Goal: Task Accomplishment & Management: Manage account settings

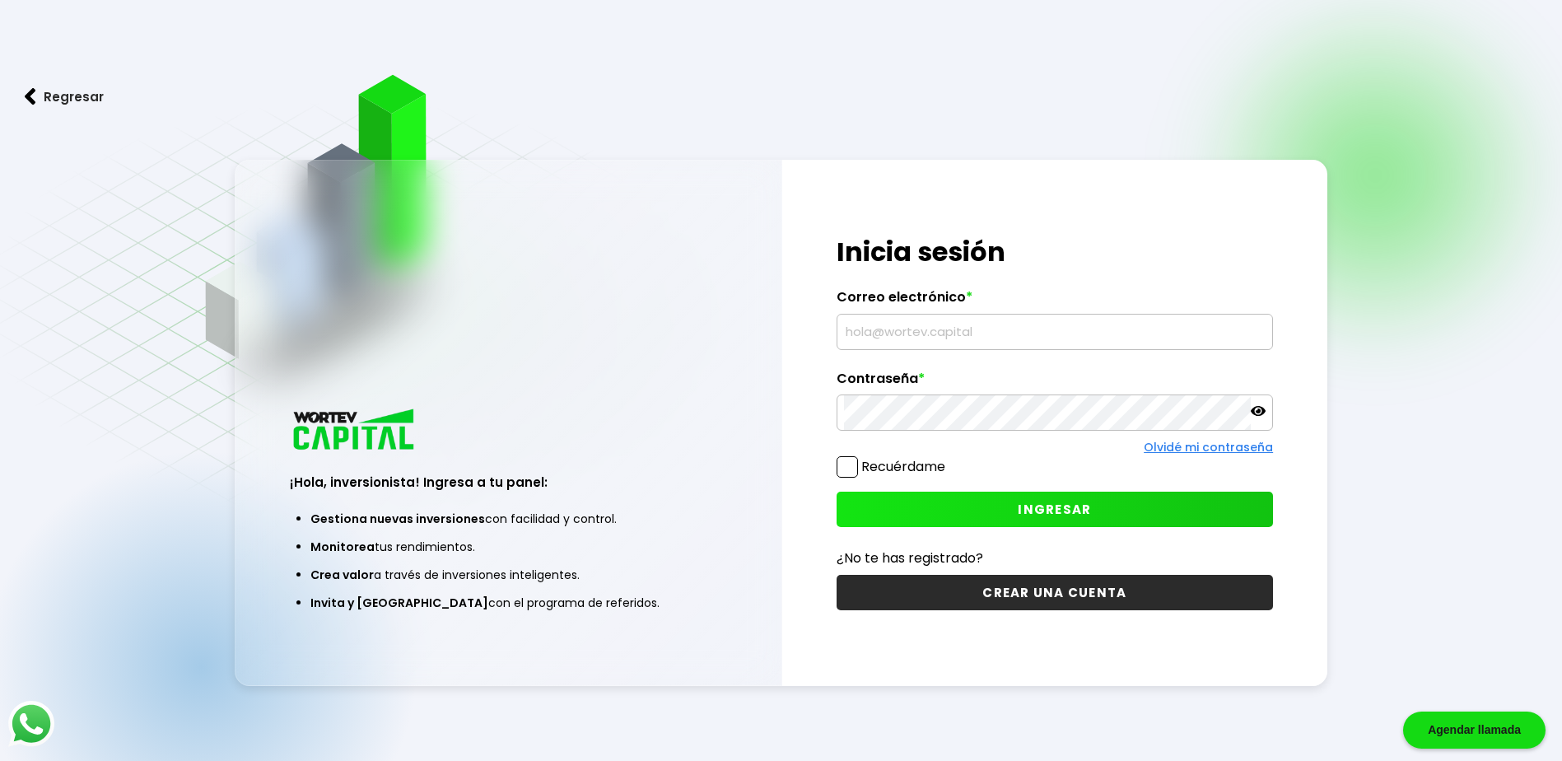
type input "[EMAIL_ADDRESS][DOMAIN_NAME]"
click at [1022, 511] on span "INGRESAR" at bounding box center [1054, 509] width 73 height 17
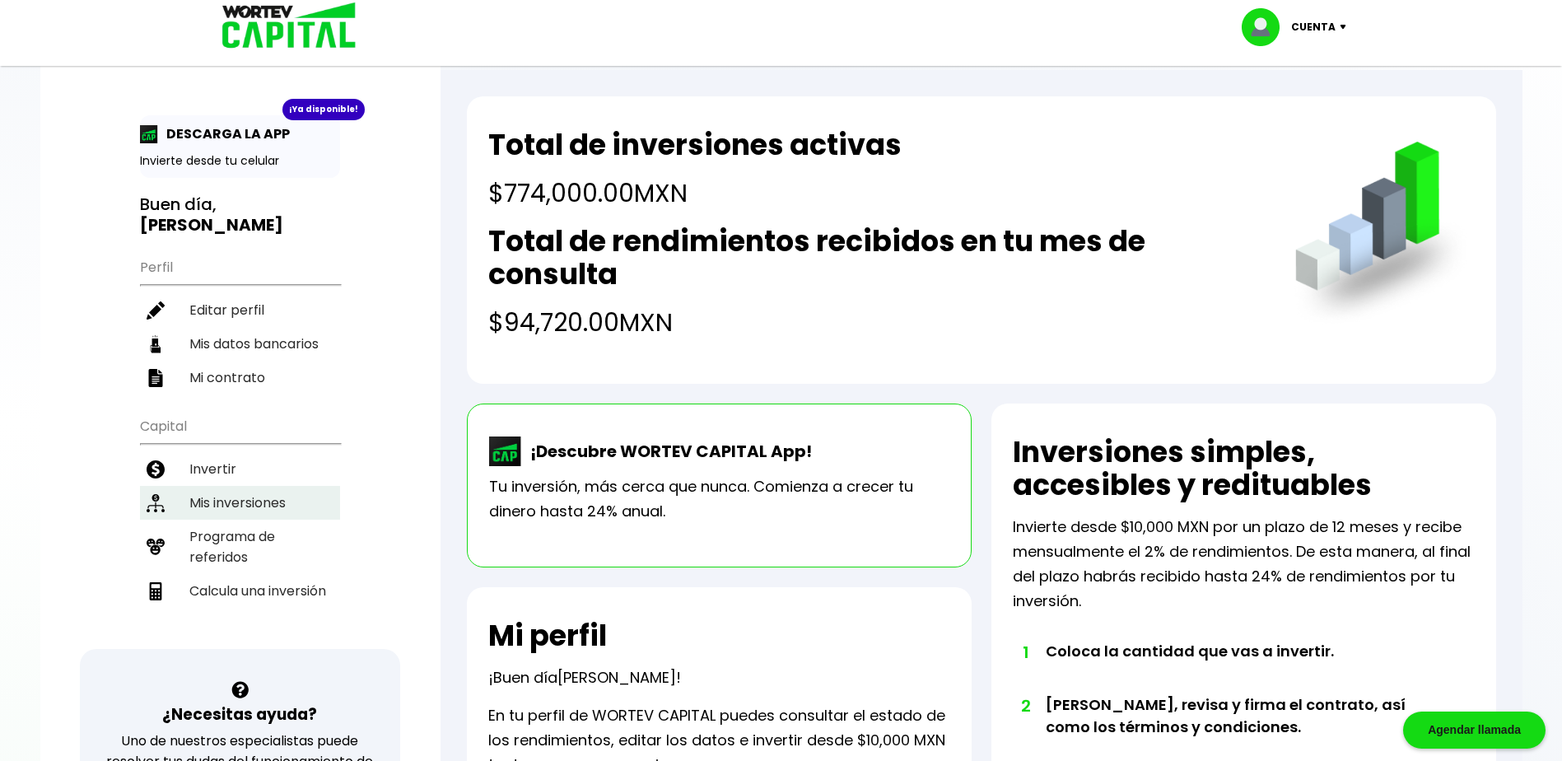
click at [277, 506] on li "Mis inversiones" at bounding box center [240, 503] width 200 height 34
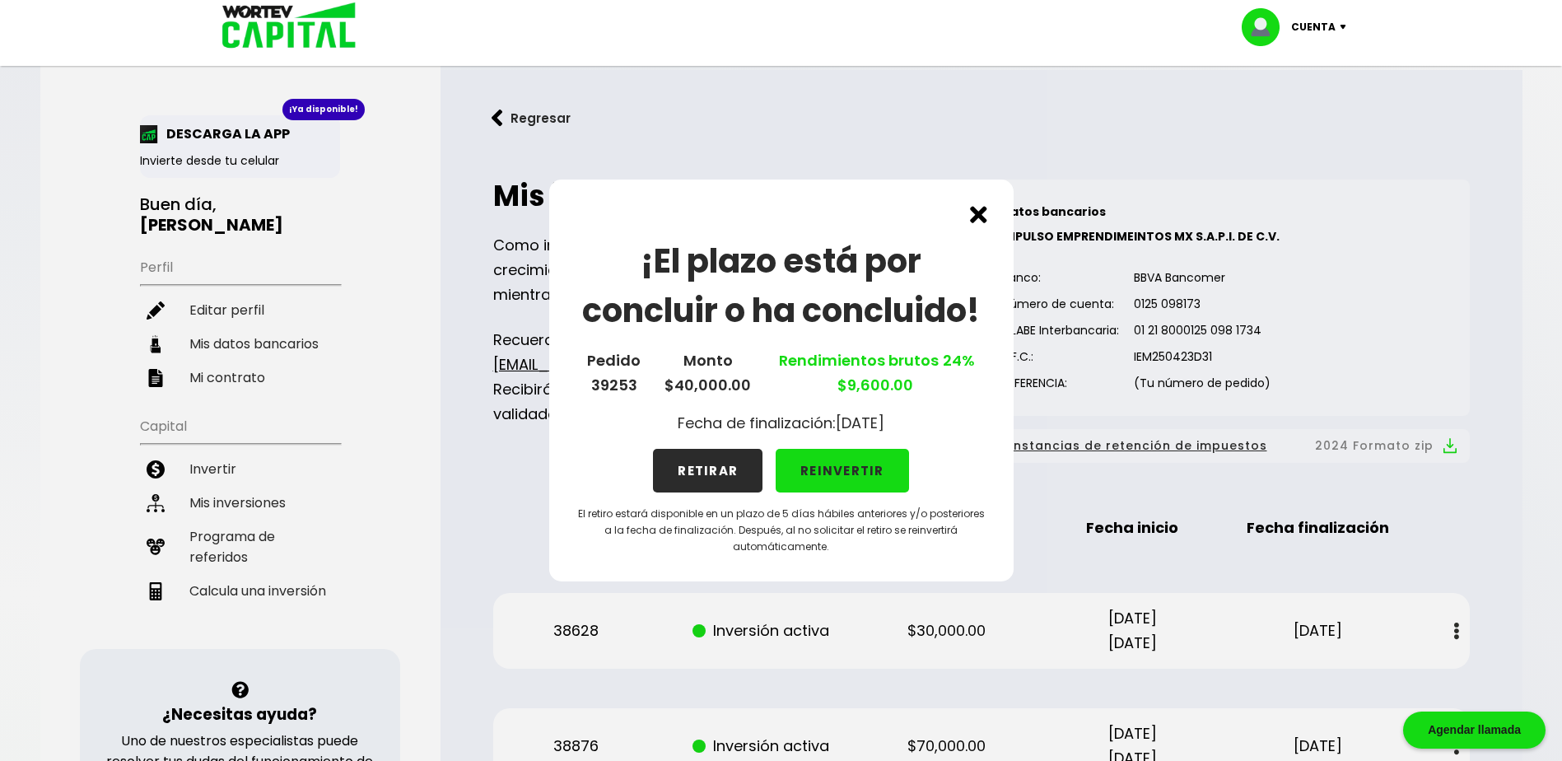
click at [957, 216] on div "¡El plazo está por concluir o ha concluido! Pedido 39253 Monto $40,000.00 Rendi…" at bounding box center [781, 380] width 464 height 402
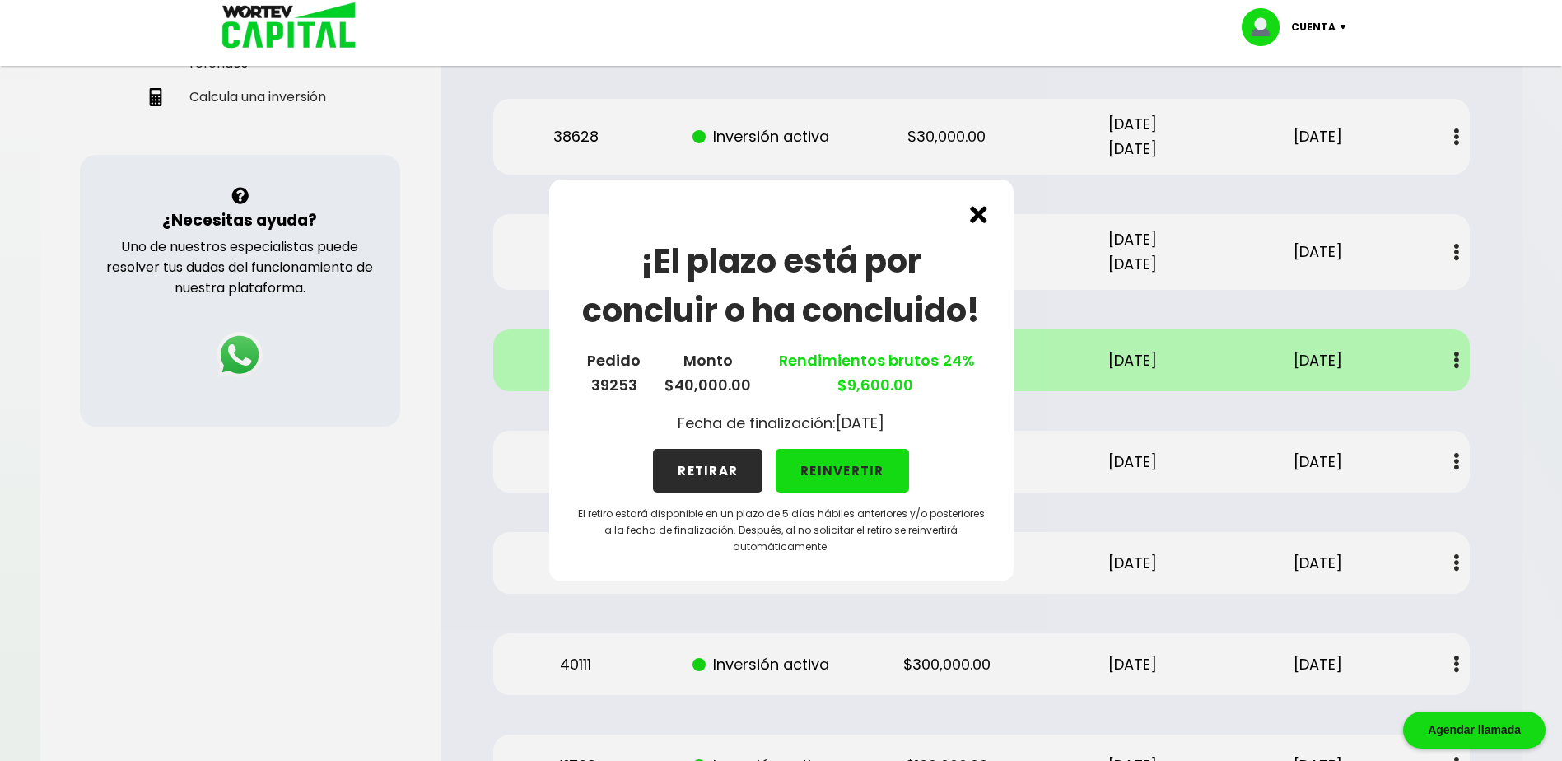
scroll to position [576, 0]
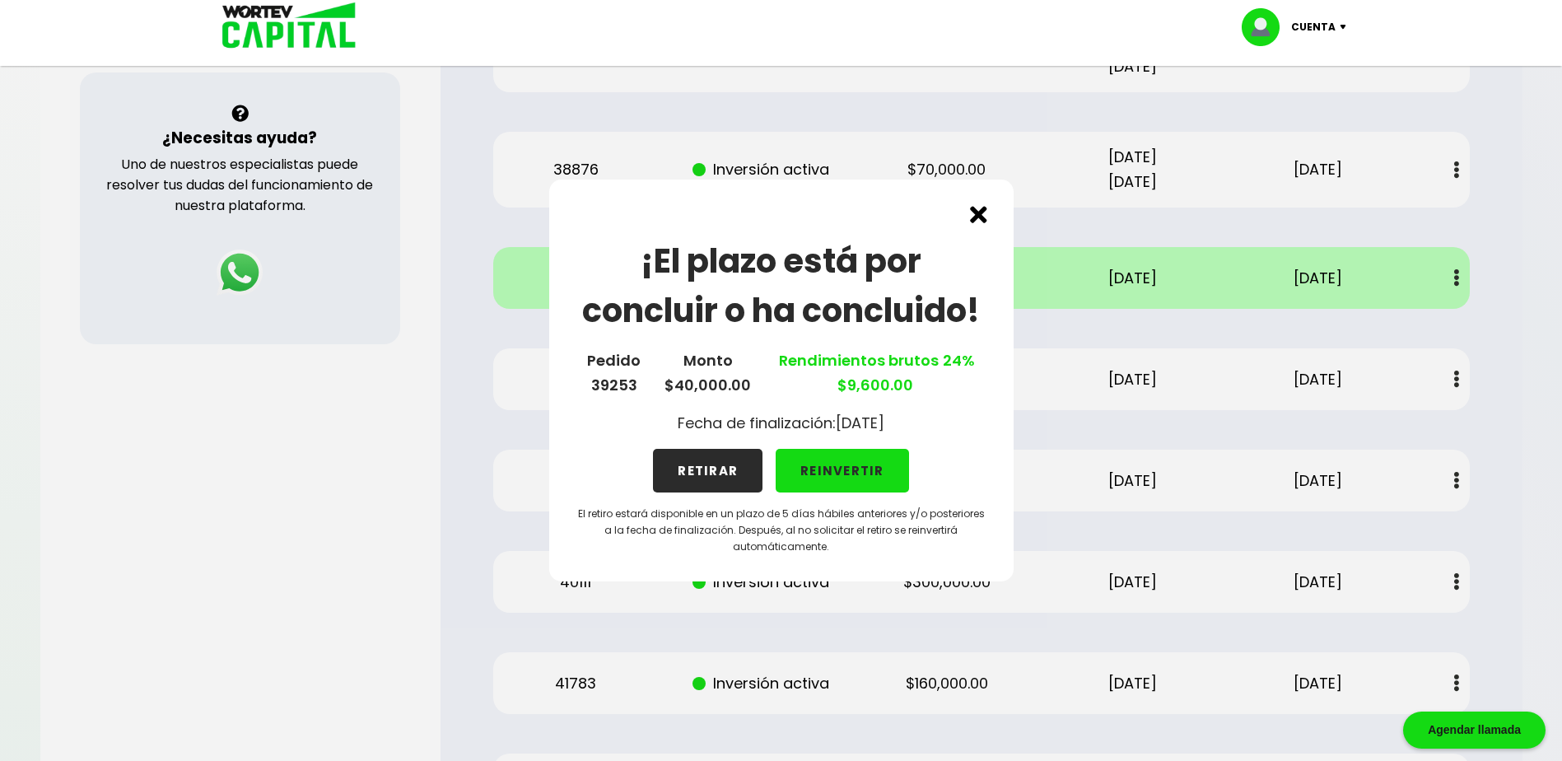
click at [983, 216] on img at bounding box center [978, 214] width 17 height 17
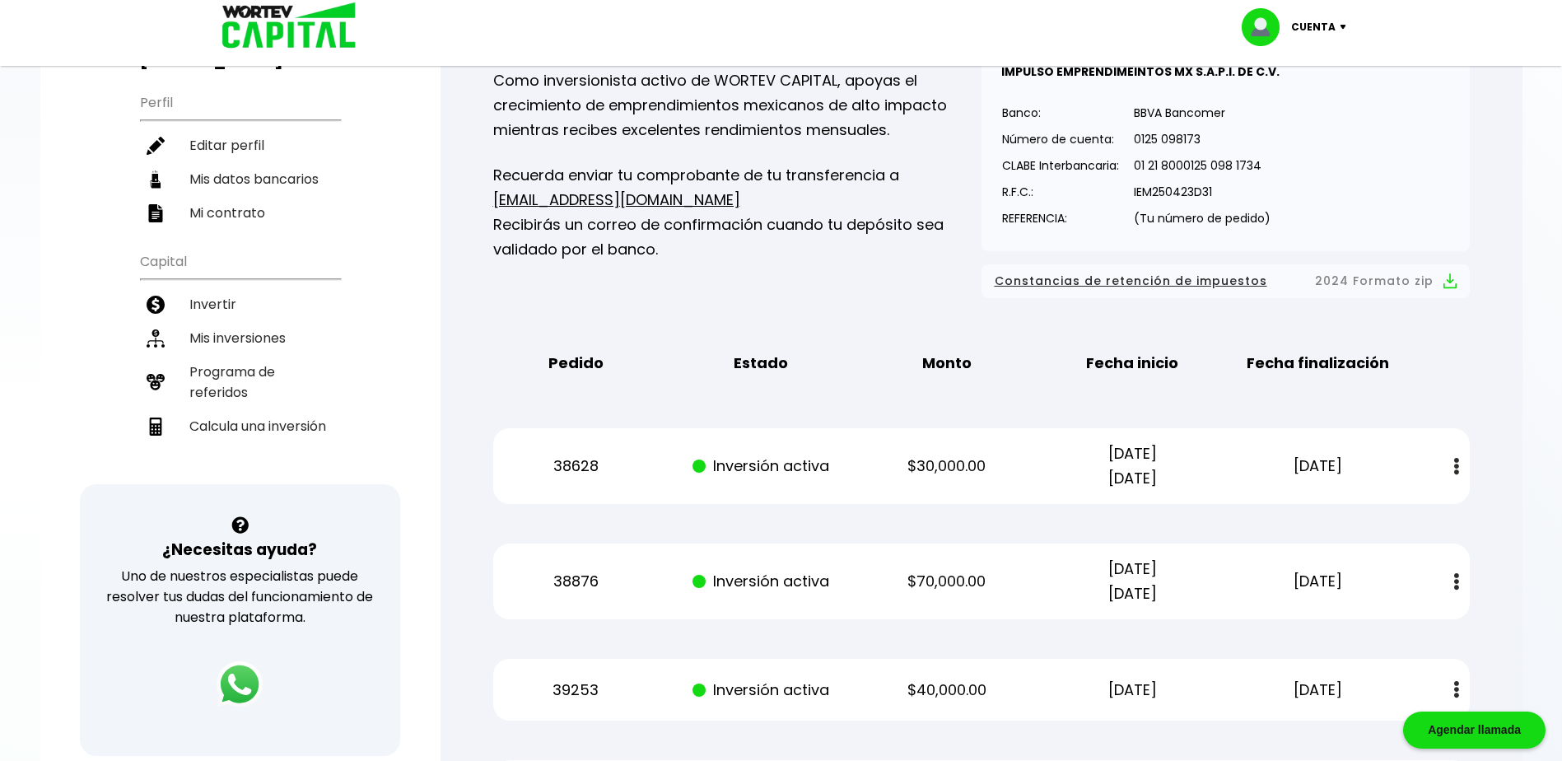
scroll to position [82, 0]
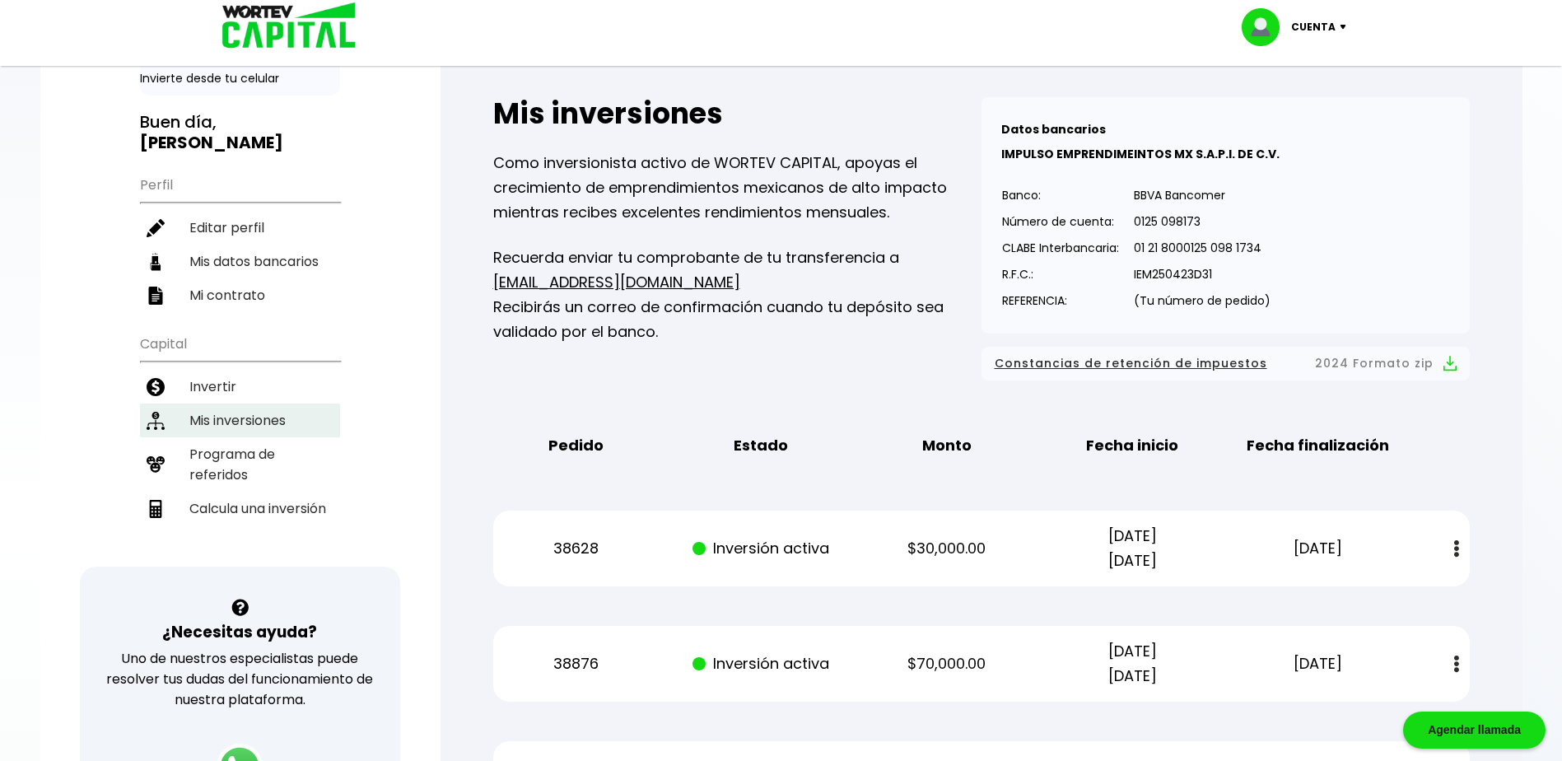
click at [254, 423] on li "Mis inversiones" at bounding box center [240, 420] width 200 height 34
click at [234, 460] on li "Programa de referidos" at bounding box center [240, 464] width 200 height 54
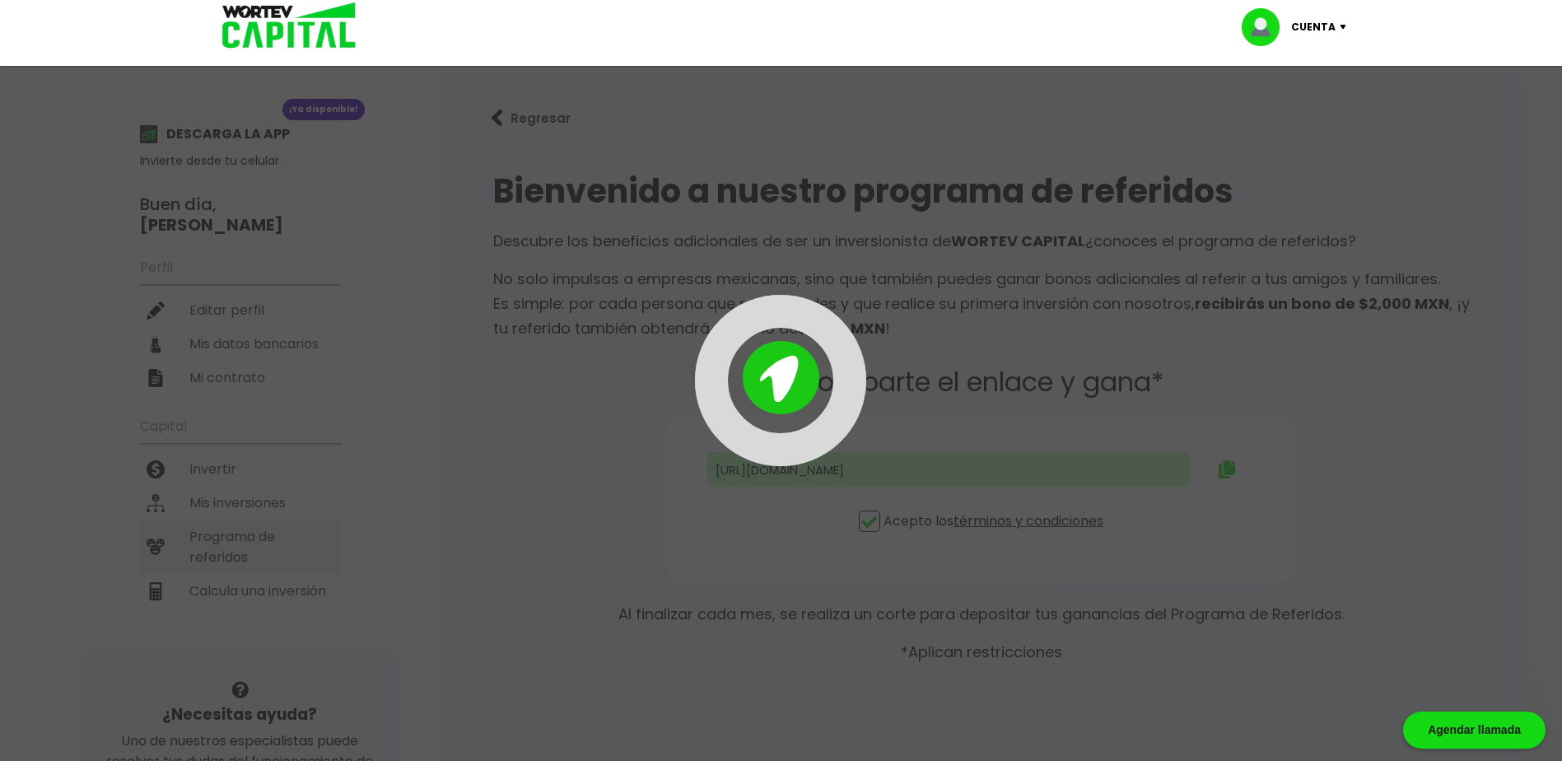
type input "[URL][DOMAIN_NAME]"
